Goal: Information Seeking & Learning: Learn about a topic

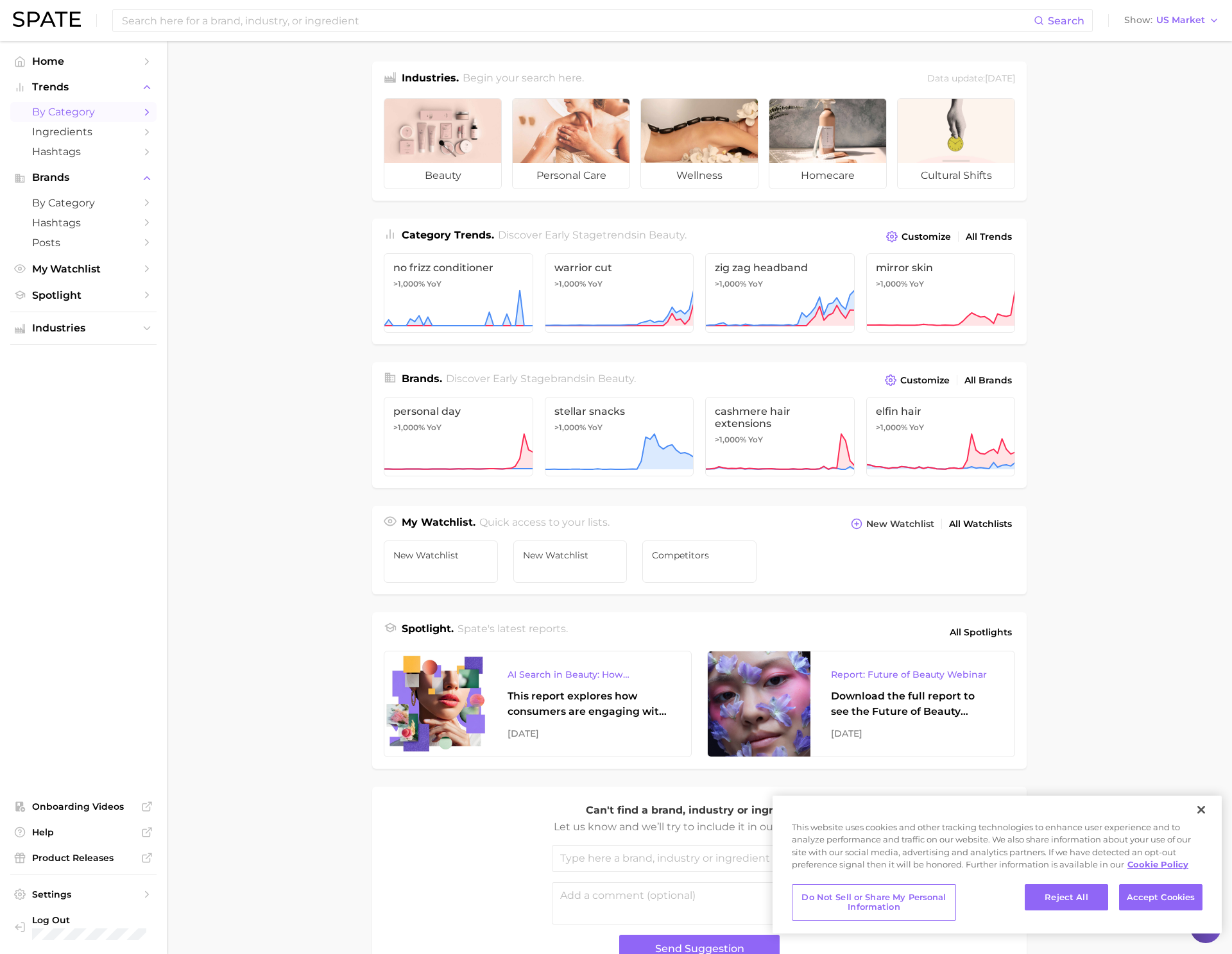
click at [80, 112] on span "by Category" at bounding box center [83, 111] width 103 height 12
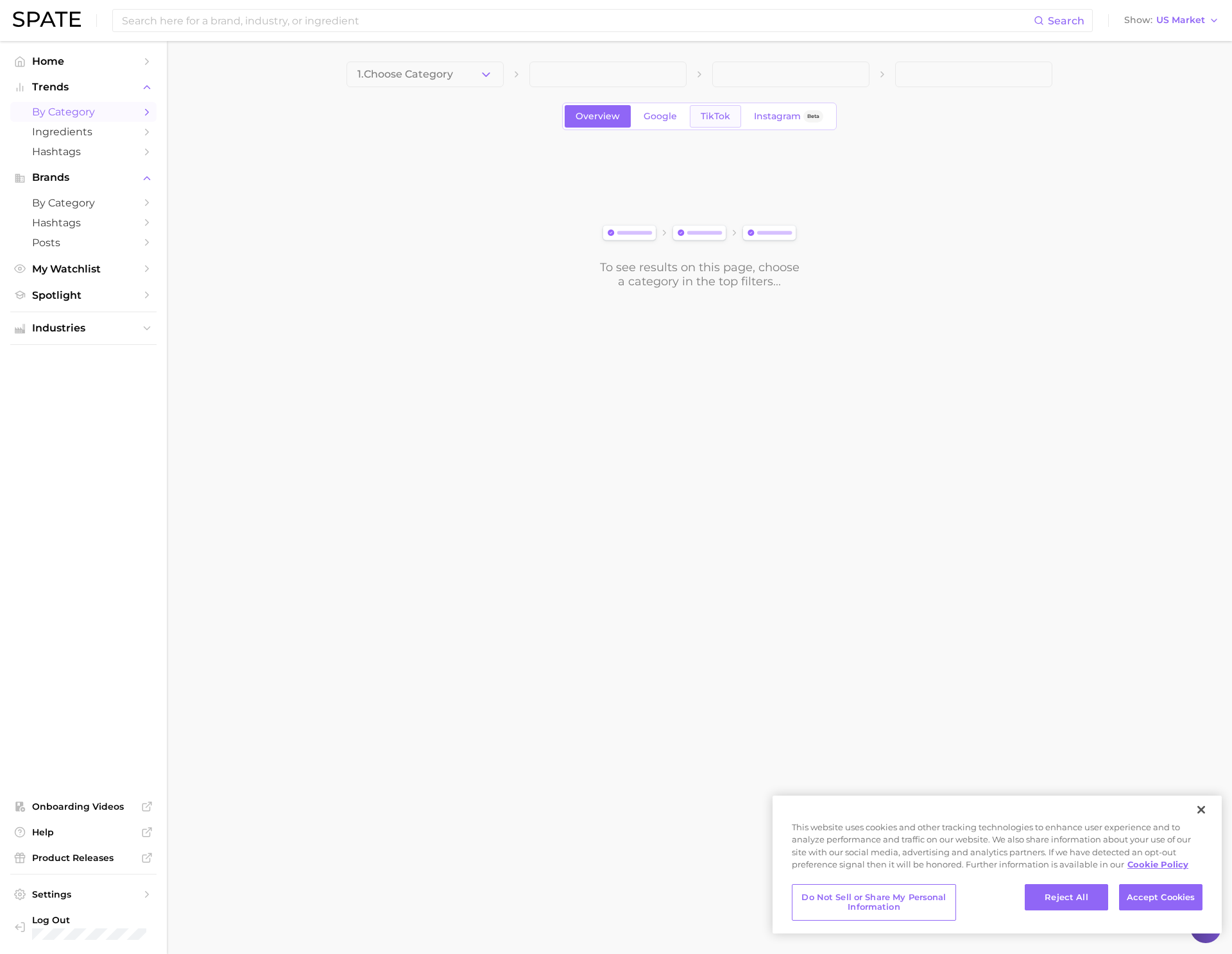
click at [717, 116] on span "TikTok" at bounding box center [715, 116] width 29 height 11
click at [462, 85] on button "1. Choose Category" at bounding box center [425, 75] width 157 height 25
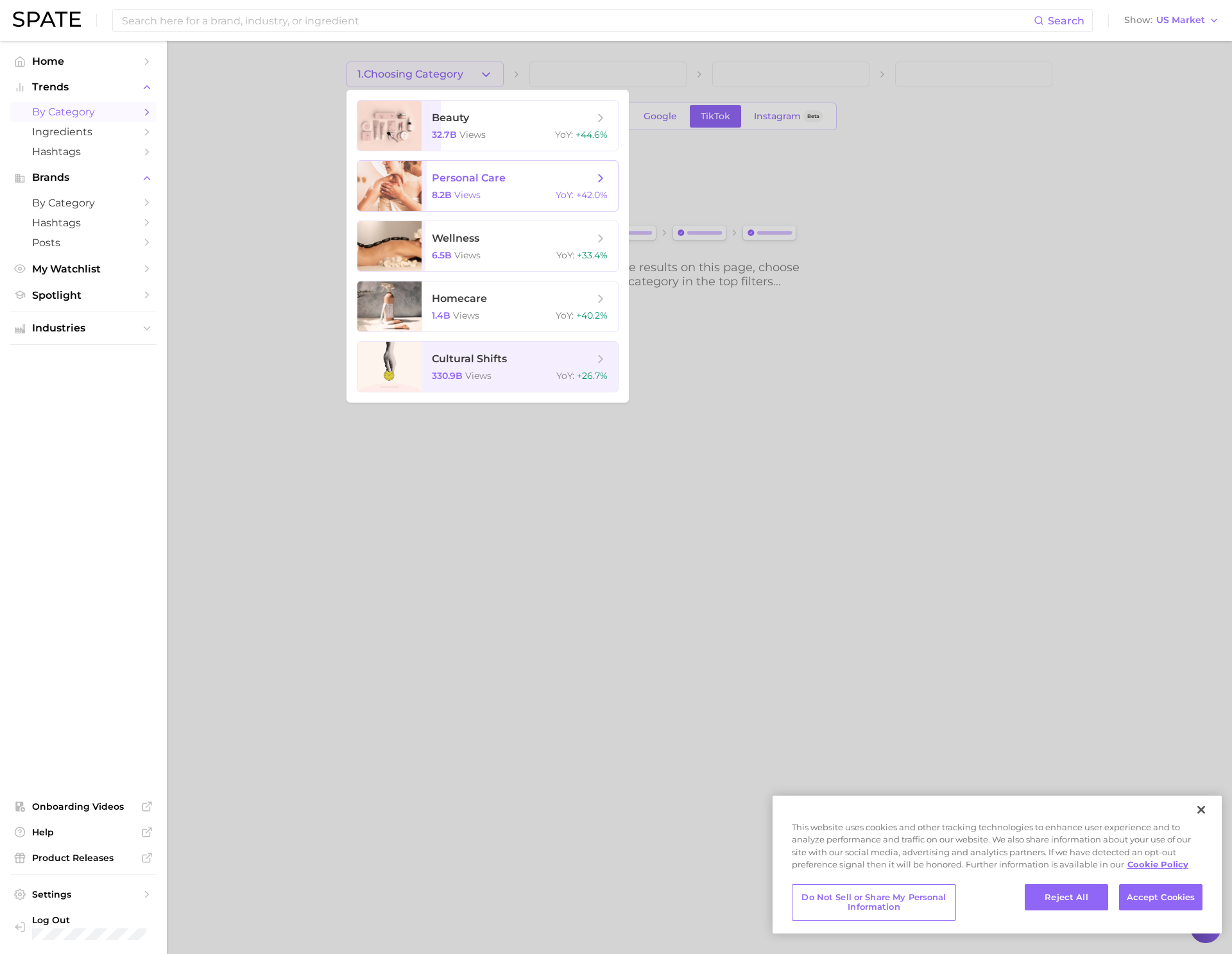
click at [473, 177] on span "personal care" at bounding box center [469, 177] width 74 height 12
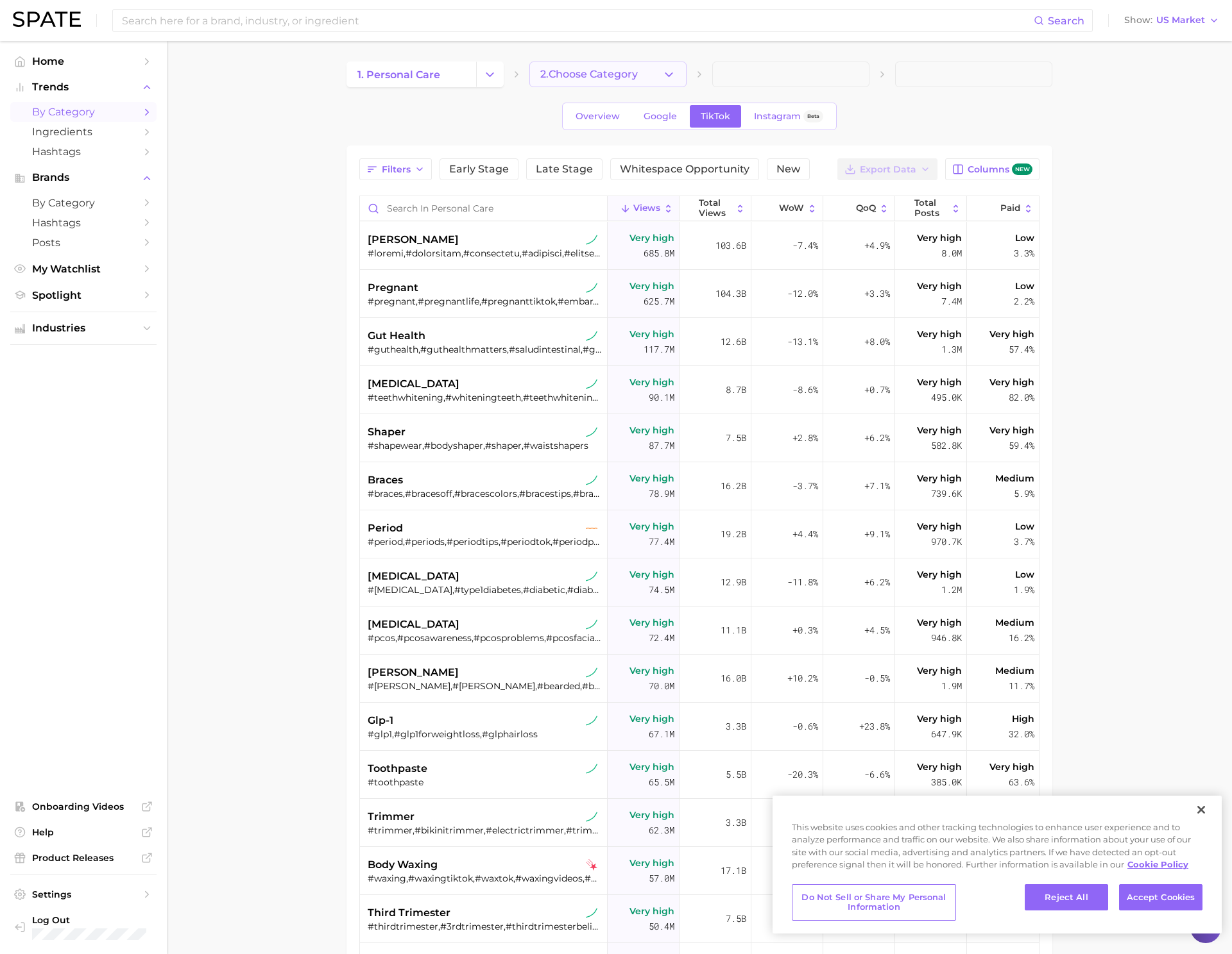
click at [565, 75] on span "2. Choose Category" at bounding box center [589, 74] width 97 height 12
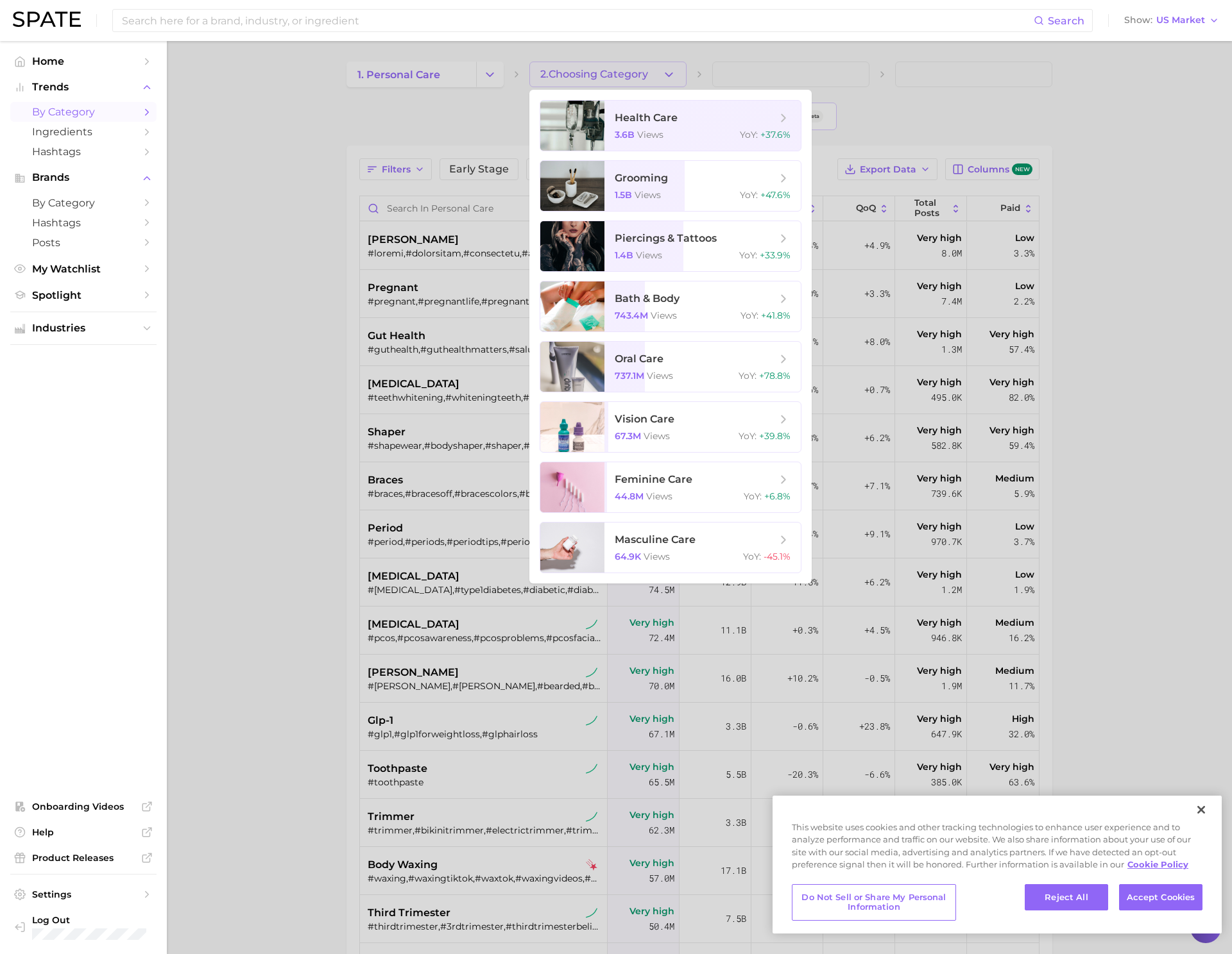
click at [428, 78] on div at bounding box center [616, 477] width 1232 height 954
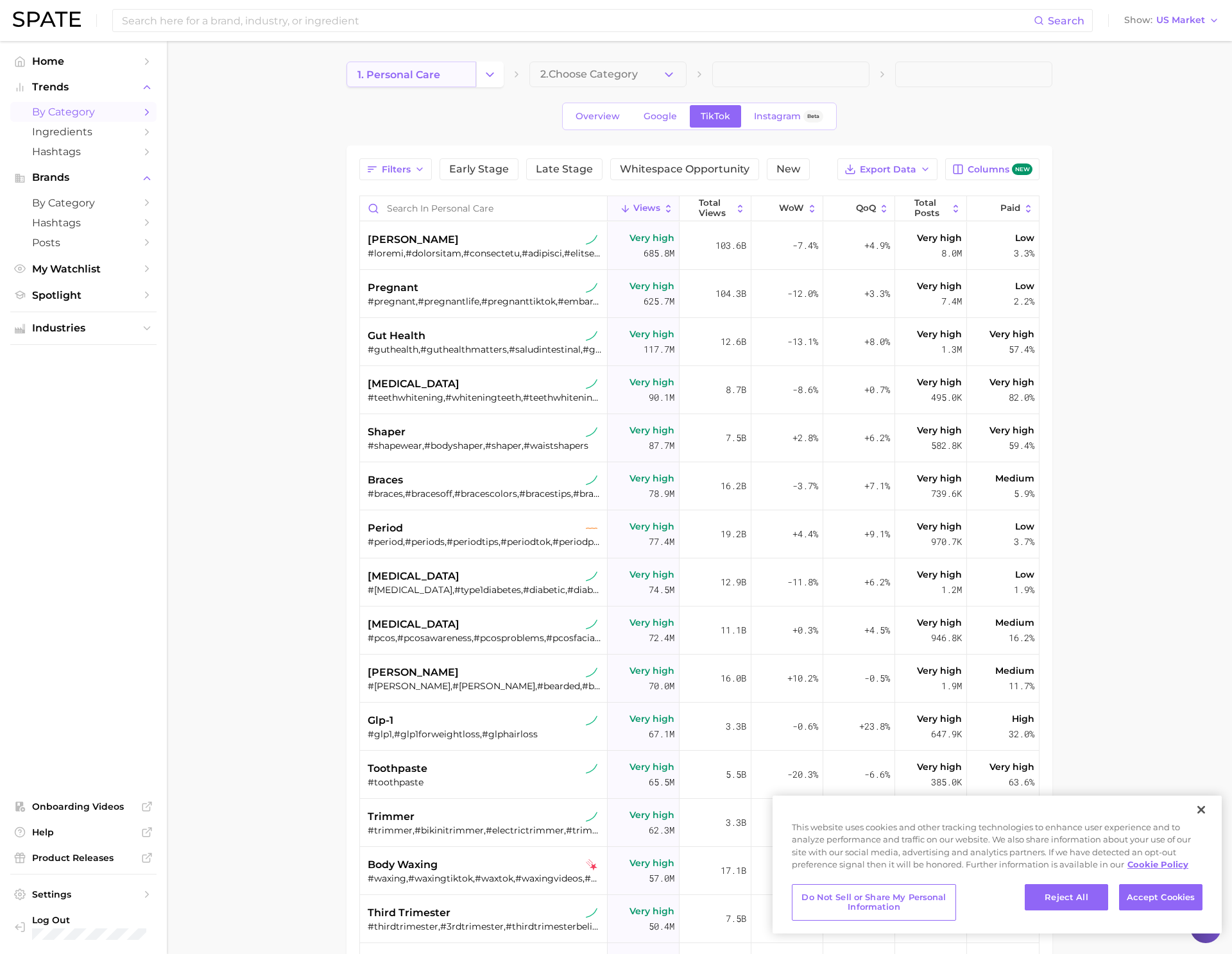
scroll to position [2, 0]
click at [439, 75] on span "1. personal care" at bounding box center [399, 73] width 83 height 12
click at [480, 68] on button "Change Category" at bounding box center [490, 73] width 27 height 25
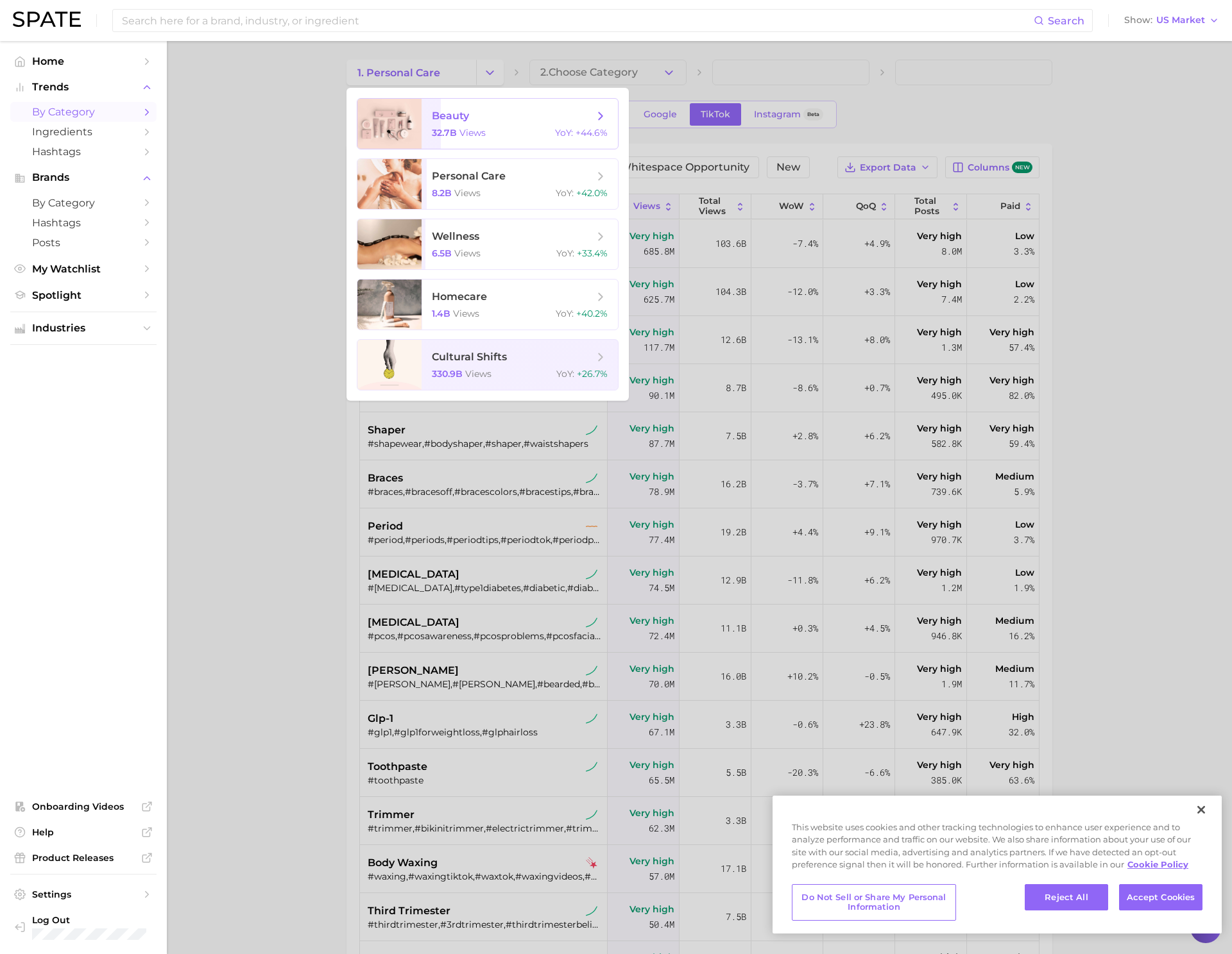
click at [459, 127] on span "views" at bounding box center [472, 133] width 26 height 12
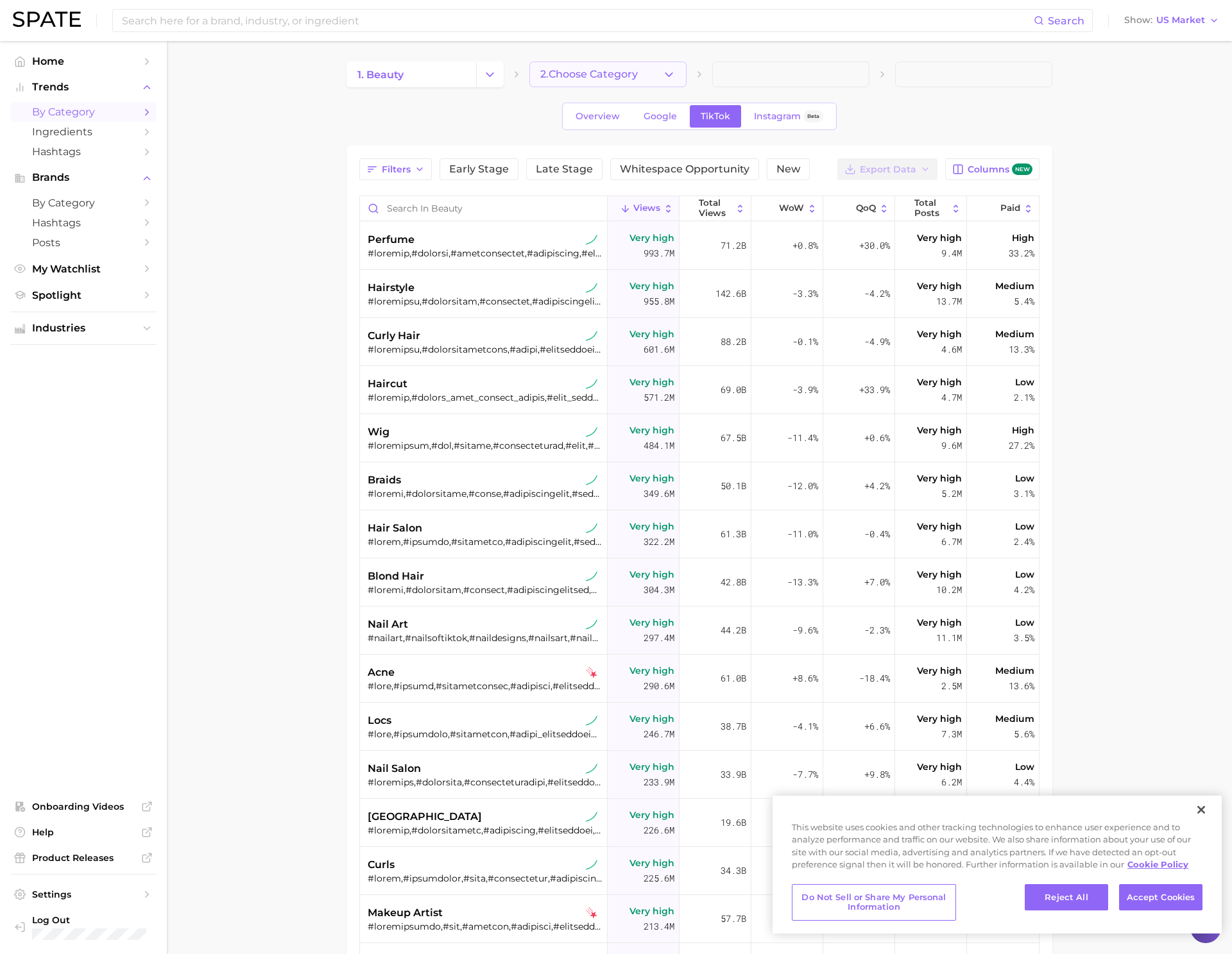
click at [606, 76] on span "2. Choose Category" at bounding box center [589, 74] width 97 height 12
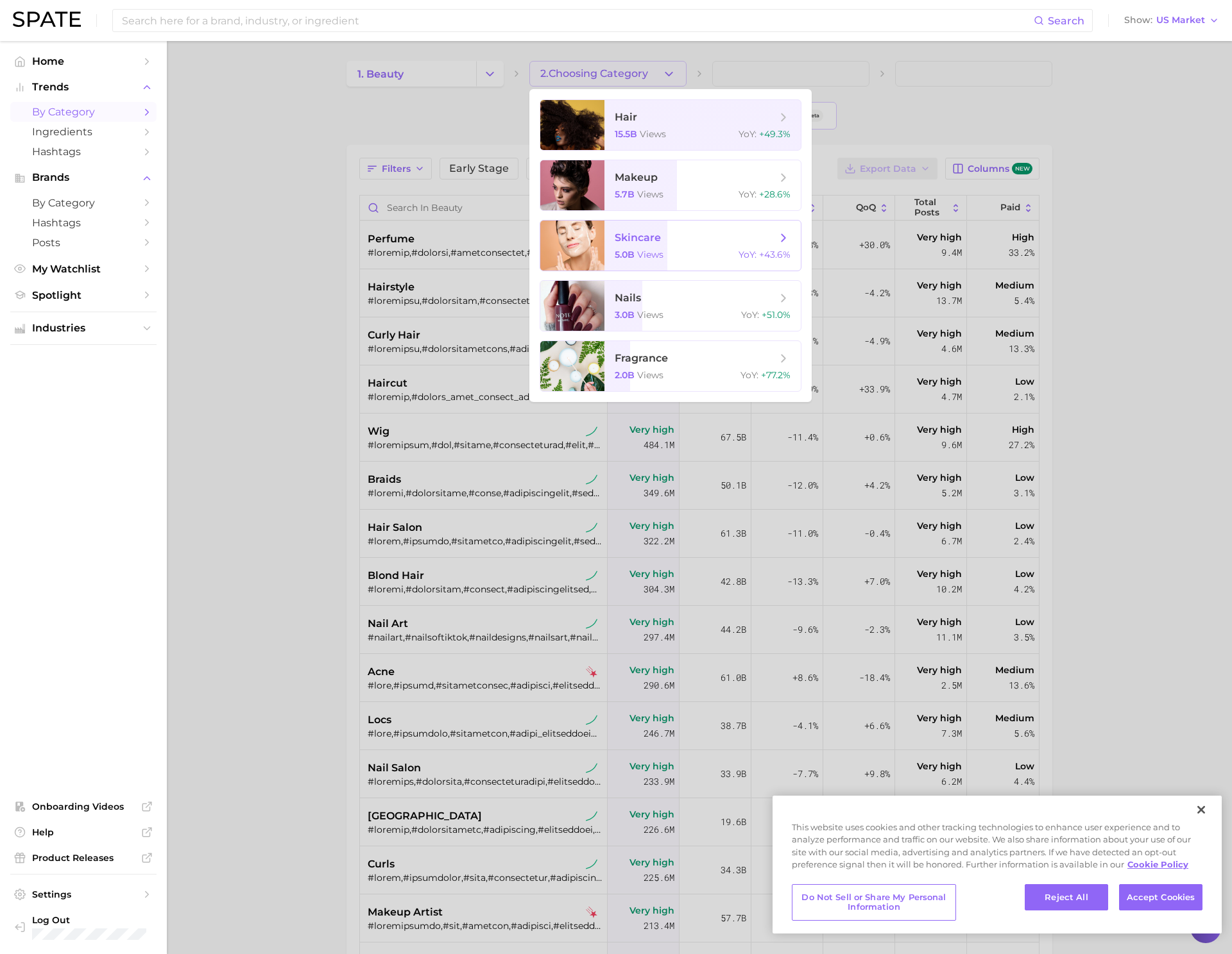
scroll to position [132, 0]
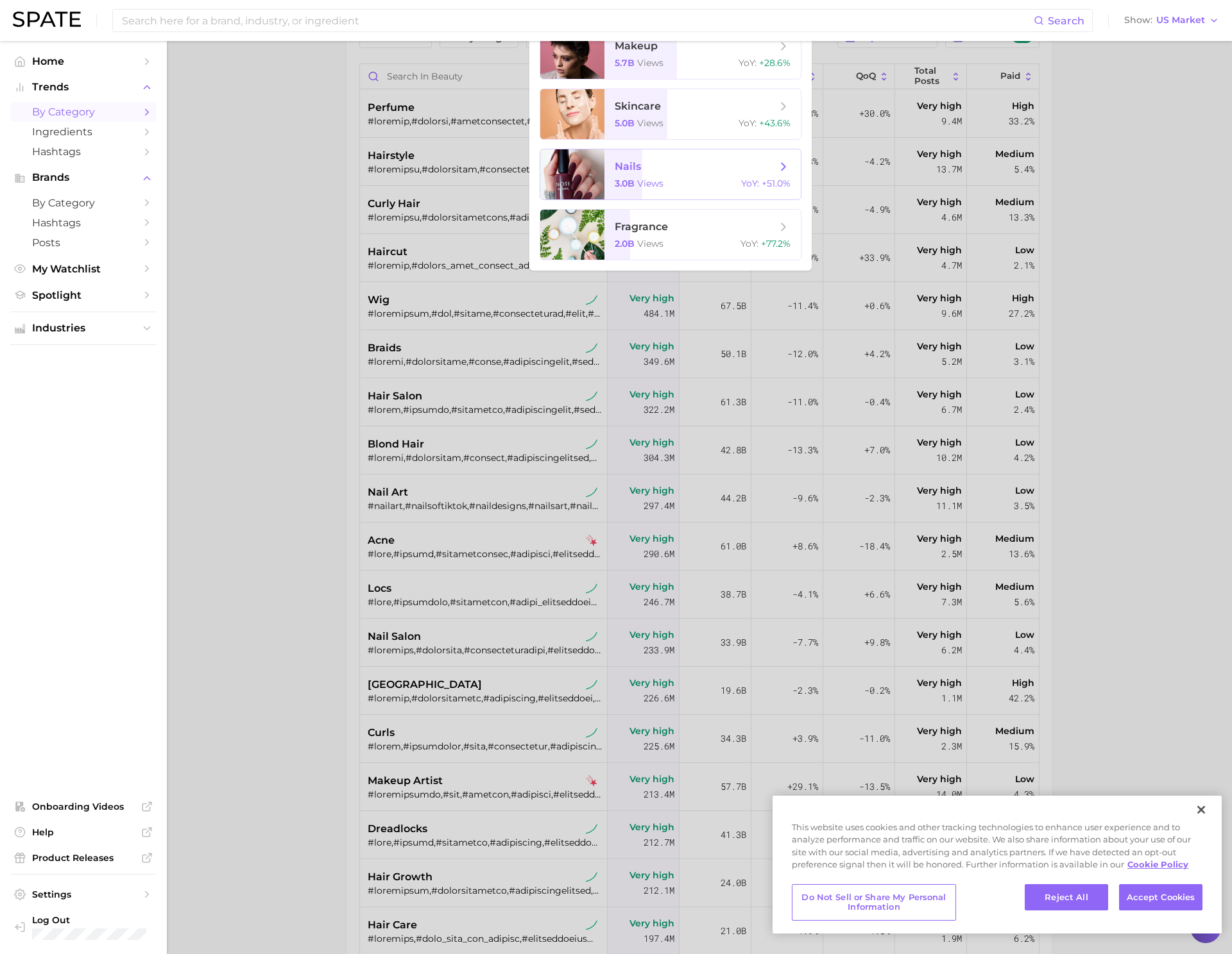
click at [672, 184] on div "3.0b views YoY : +51.0%" at bounding box center [702, 183] width 176 height 12
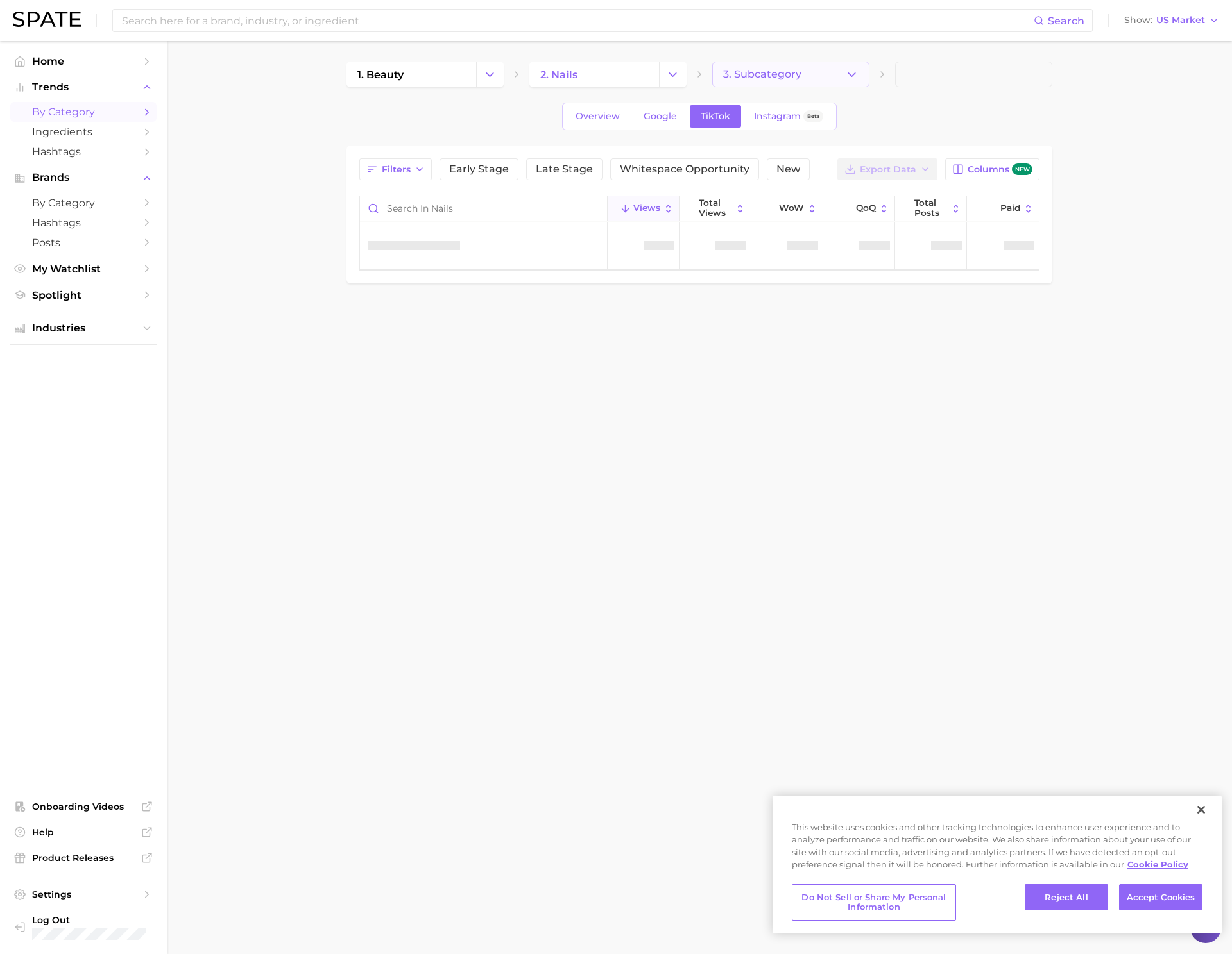
click at [754, 75] on span "3. Subcategory" at bounding box center [762, 74] width 78 height 12
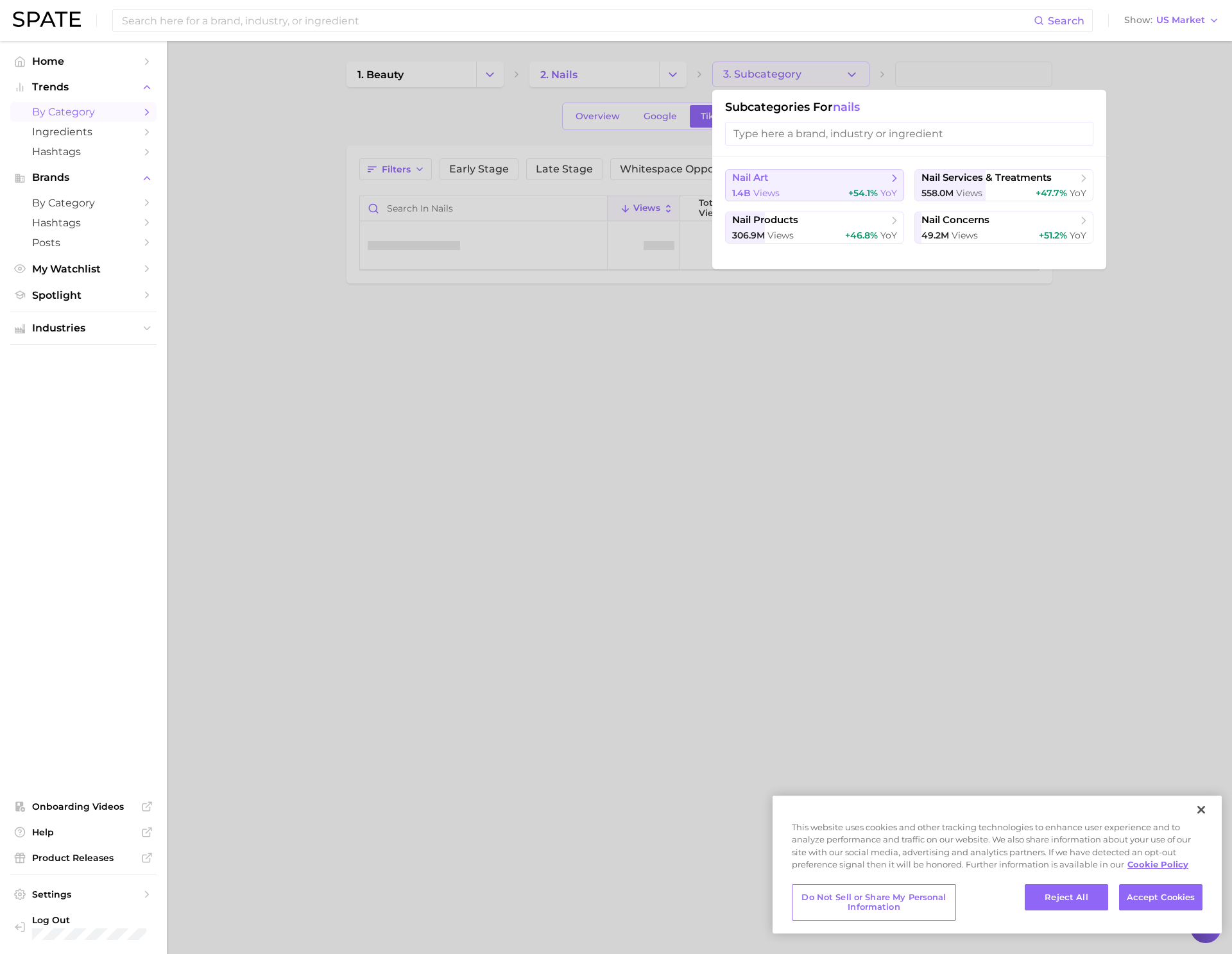
click at [839, 186] on button "nail art 1.4b views +54.1% YoY" at bounding box center [814, 185] width 179 height 32
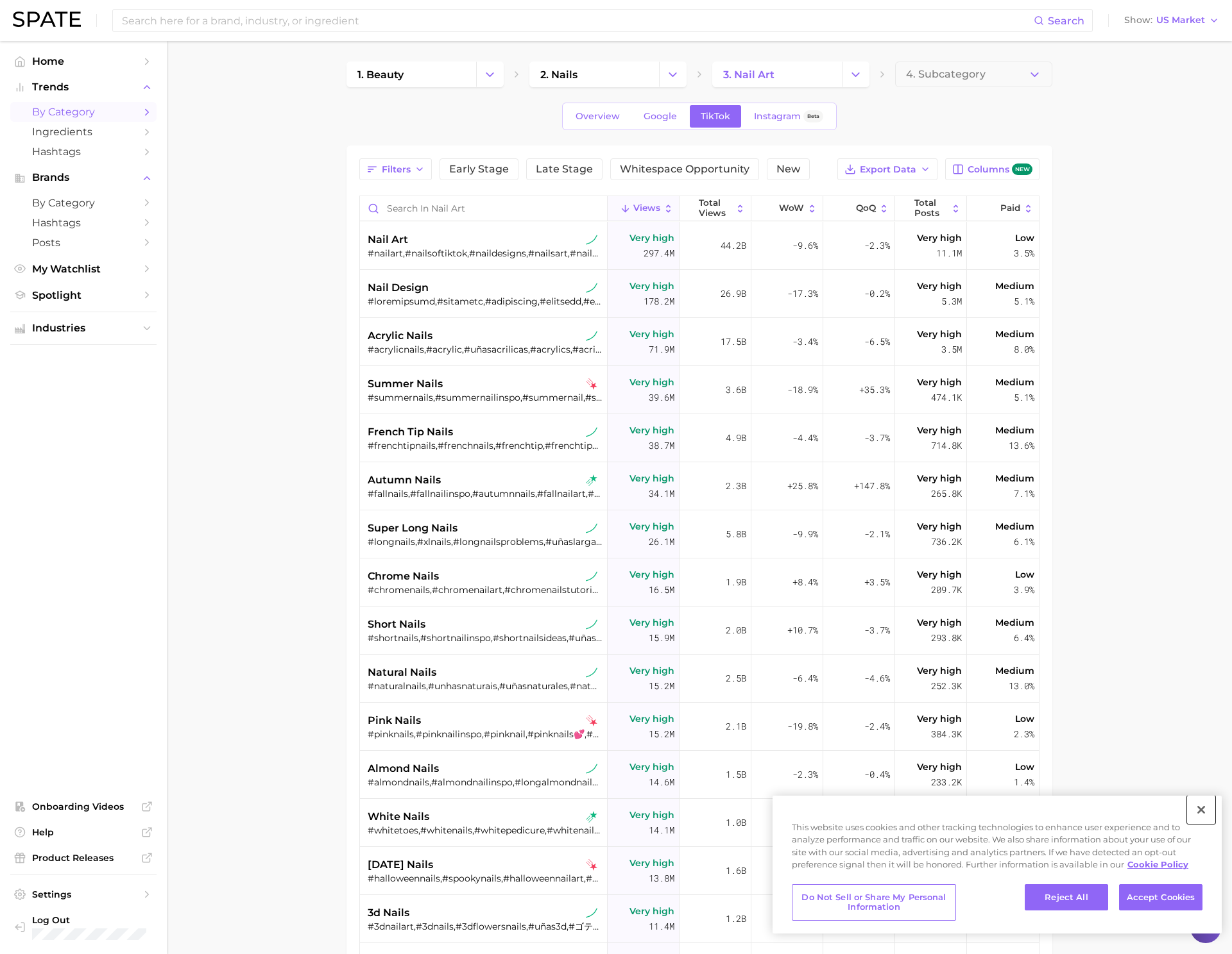
click at [1187, 816] on button "Close" at bounding box center [1200, 809] width 28 height 28
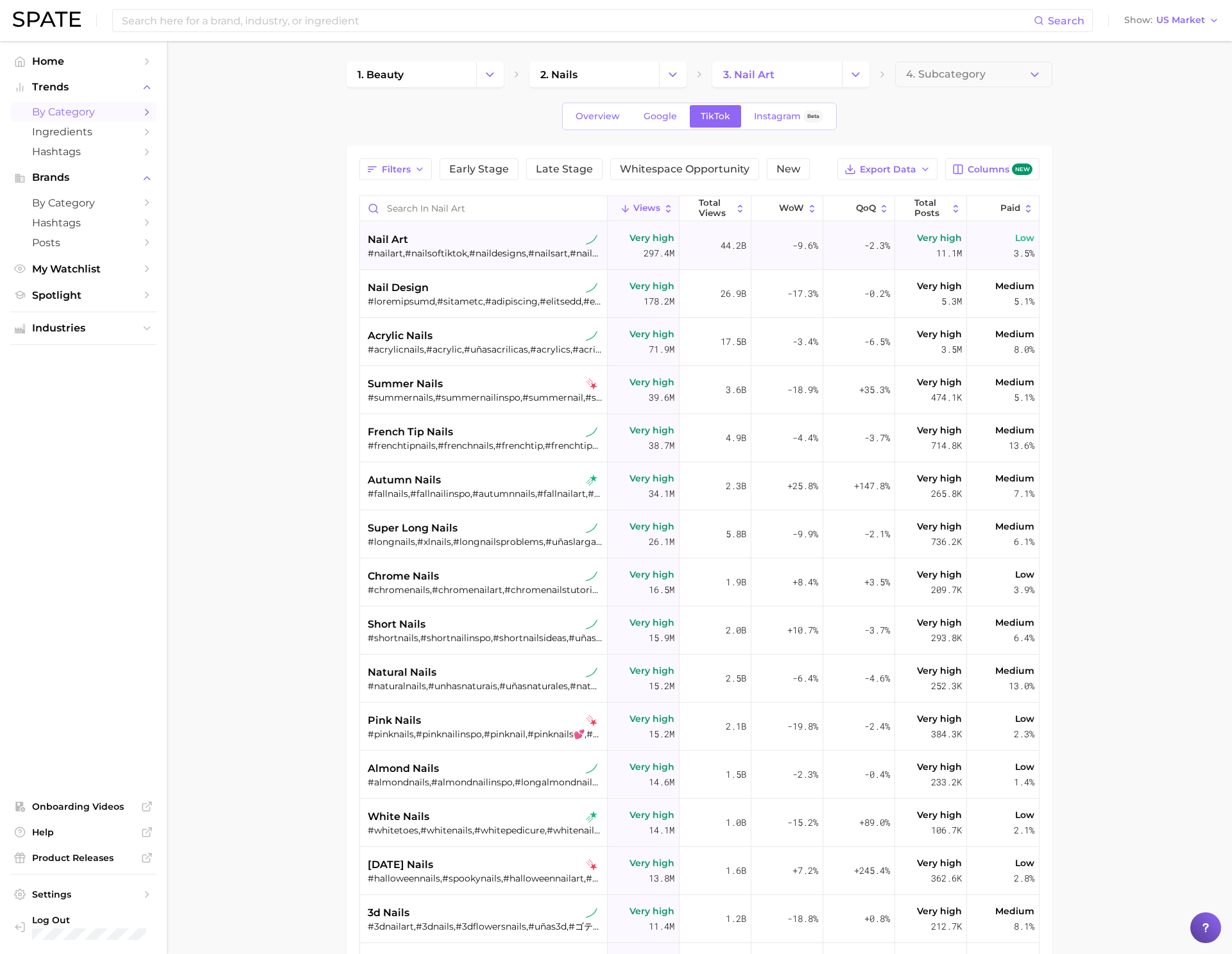
click at [394, 237] on span "nail art" at bounding box center [388, 239] width 40 height 15
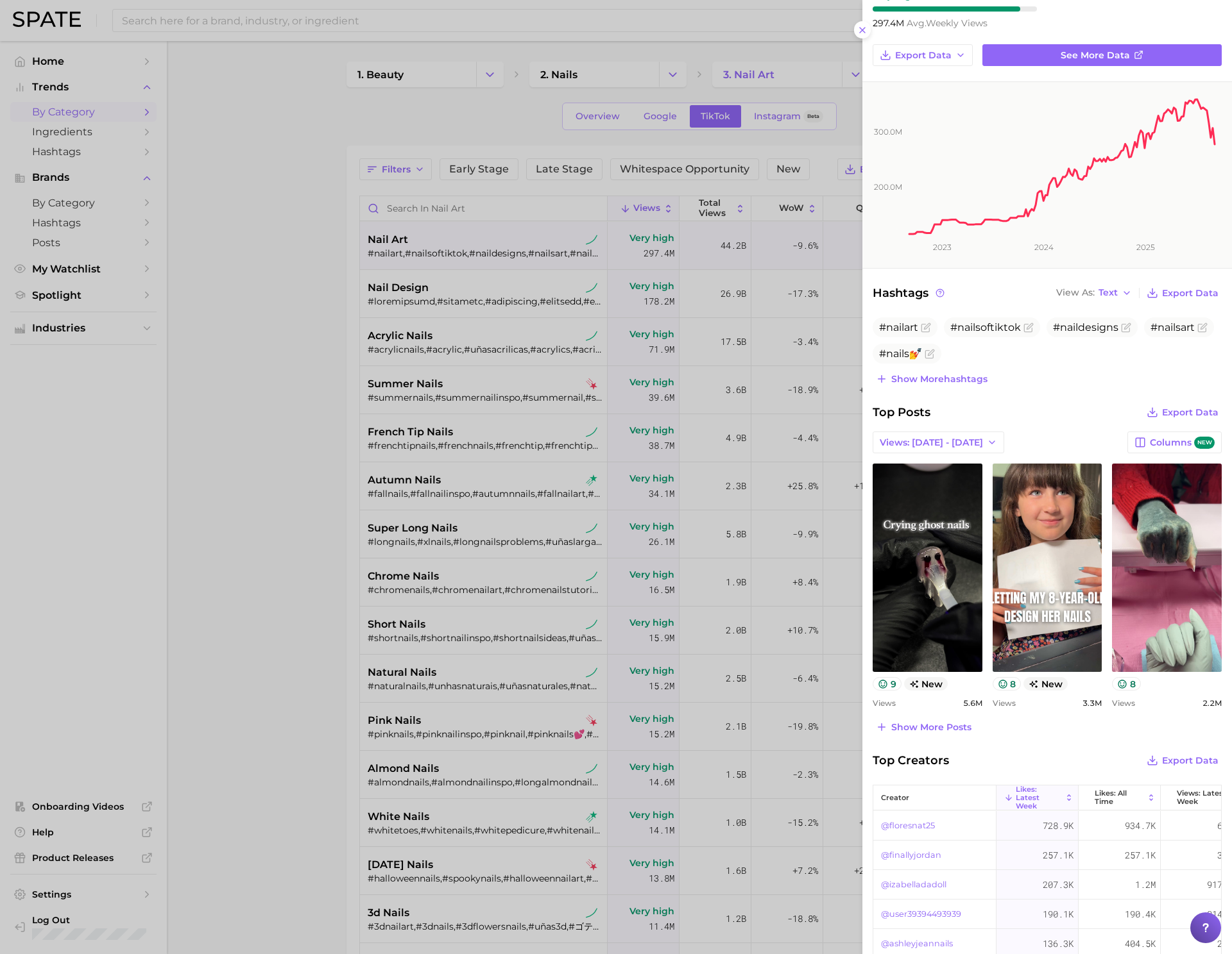
scroll to position [225, 0]
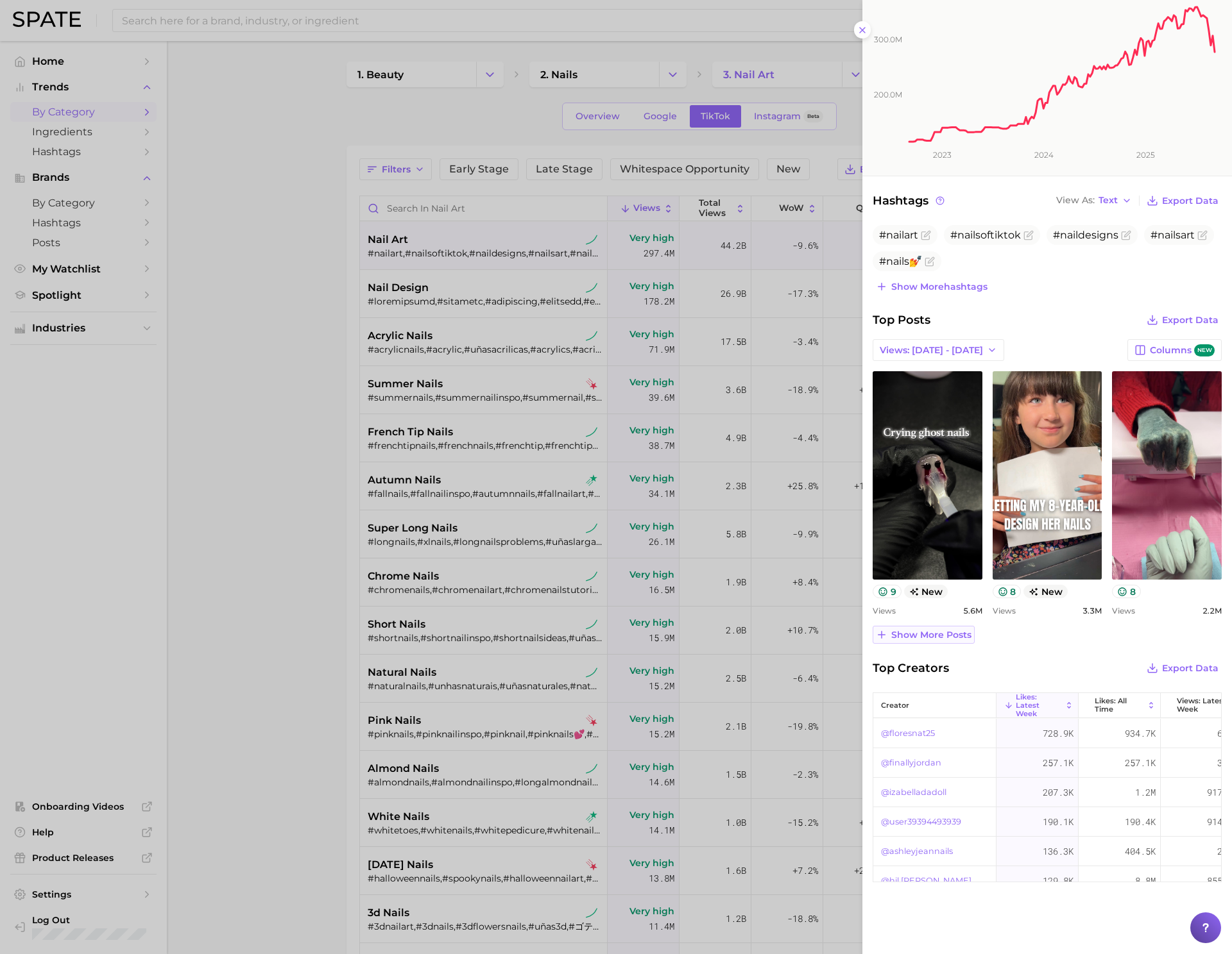
click at [928, 634] on span "Show more posts" at bounding box center [931, 635] width 80 height 11
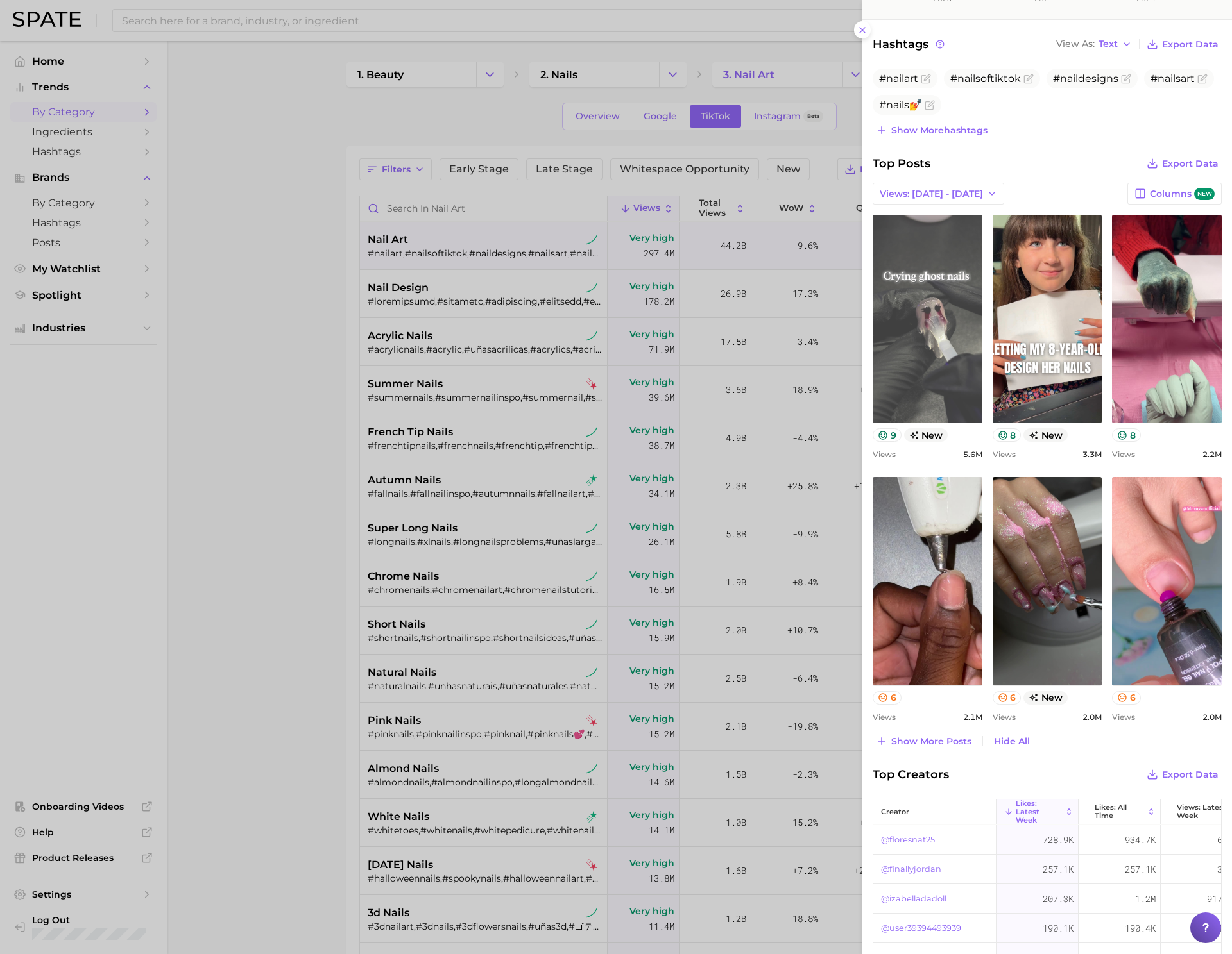
scroll to position [466, 0]
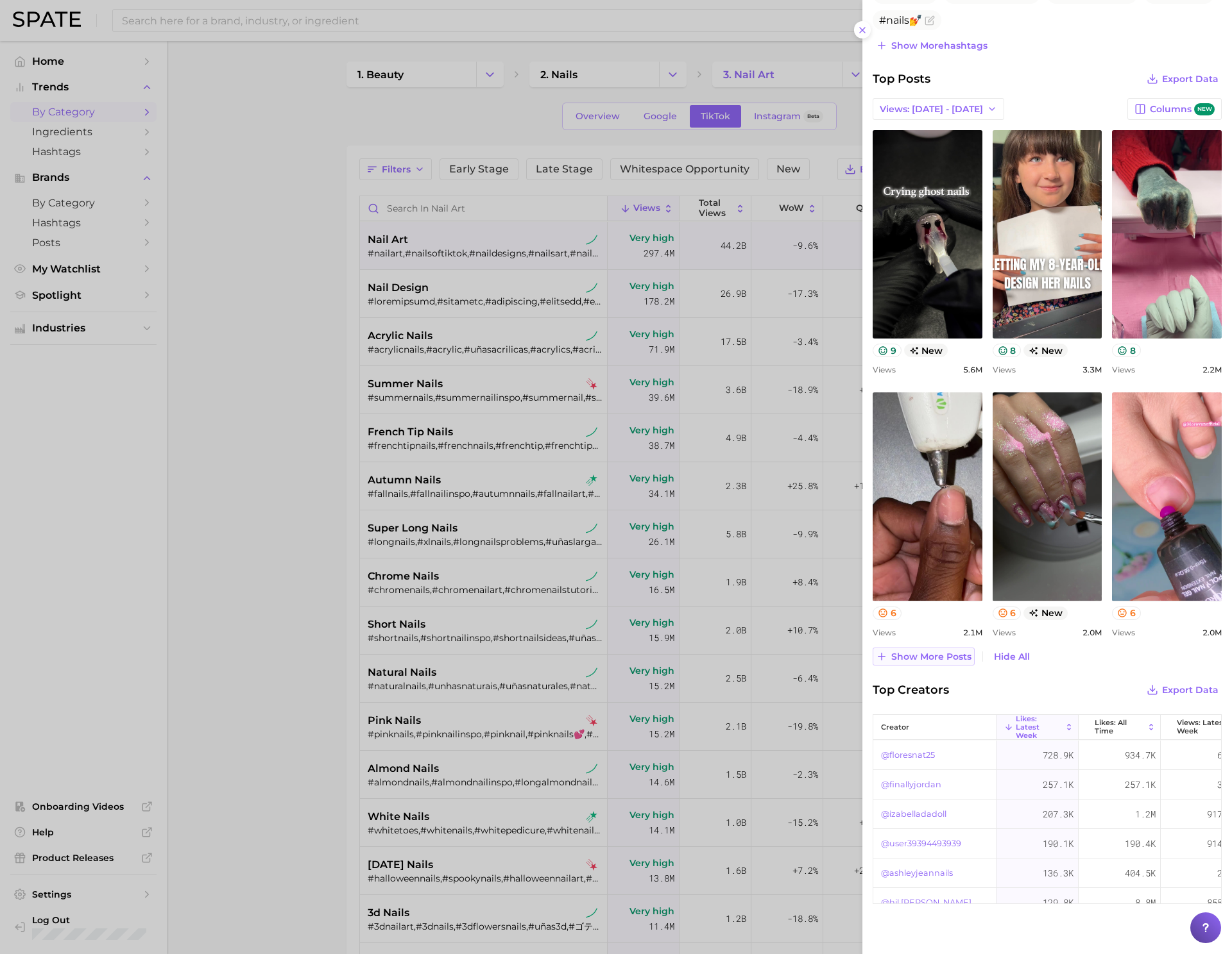
click at [928, 662] on span "Show more posts" at bounding box center [931, 657] width 80 height 11
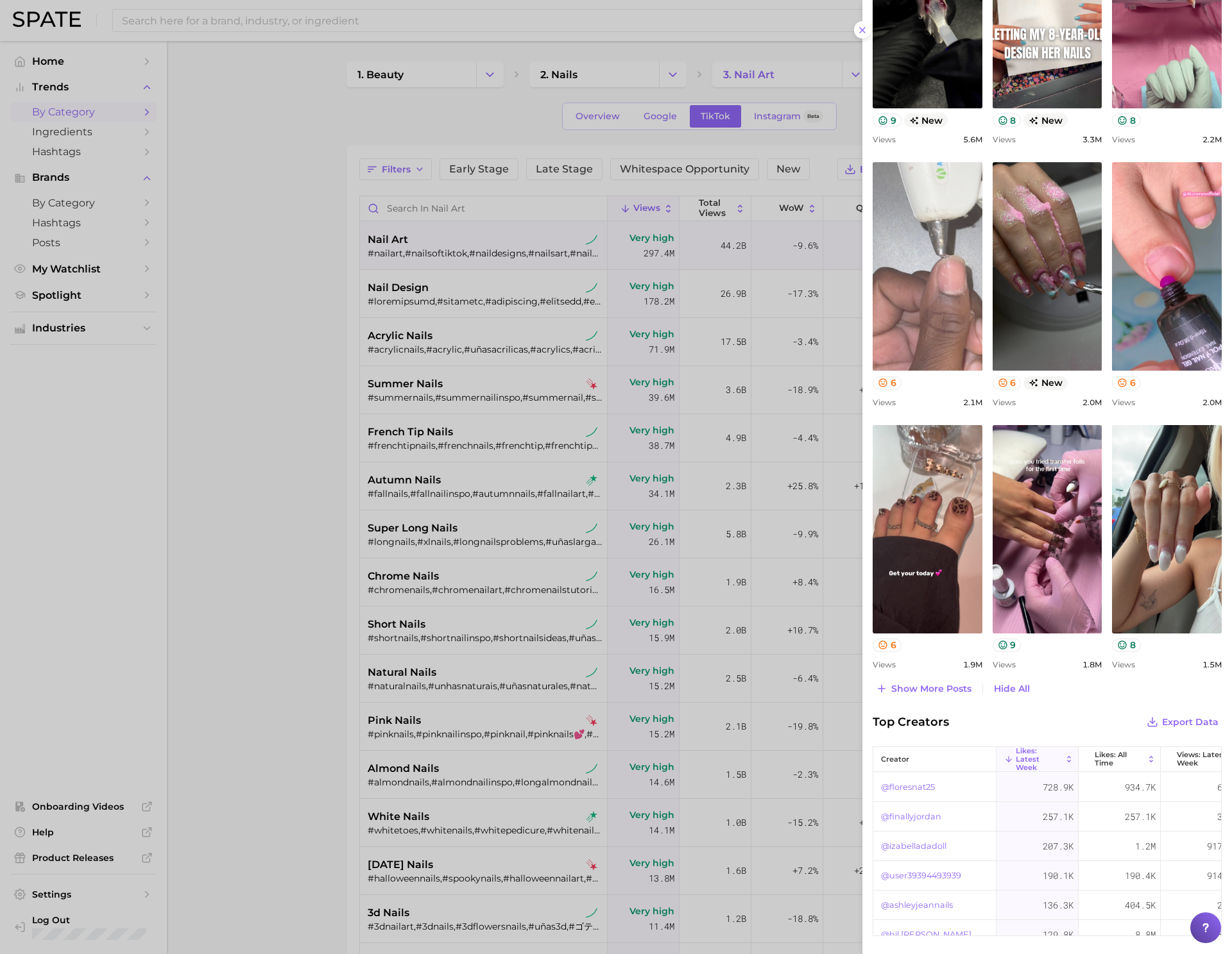
scroll to position [699, 0]
